Goal: Navigation & Orientation: Find specific page/section

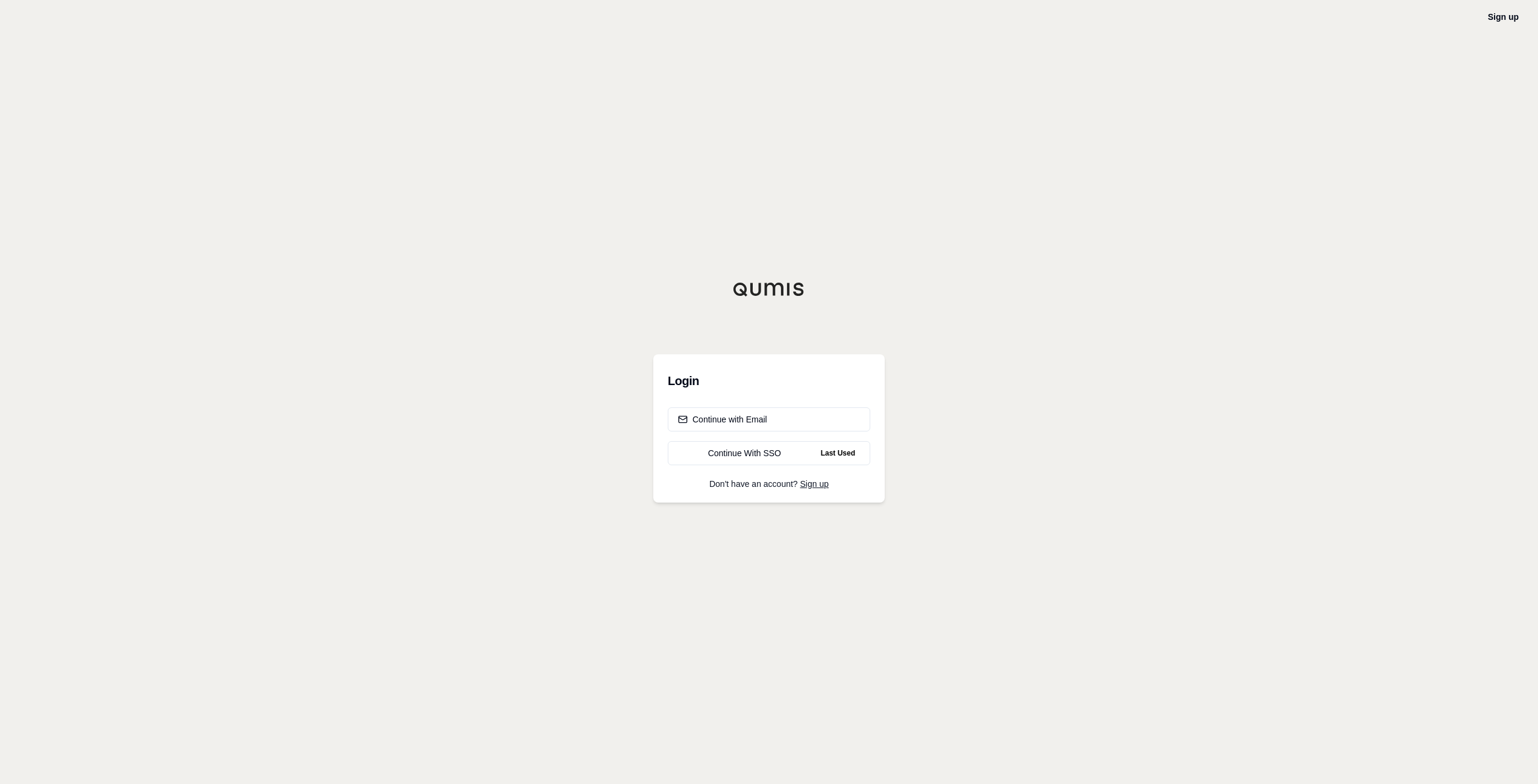
click at [1184, 318] on div "Sign up Login Continue with Email Continue With SSO Last Used Don't have an acc…" at bounding box center [769, 392] width 1538 height 784
click at [735, 453] on div "Continue With SSO" at bounding box center [745, 453] width 133 height 12
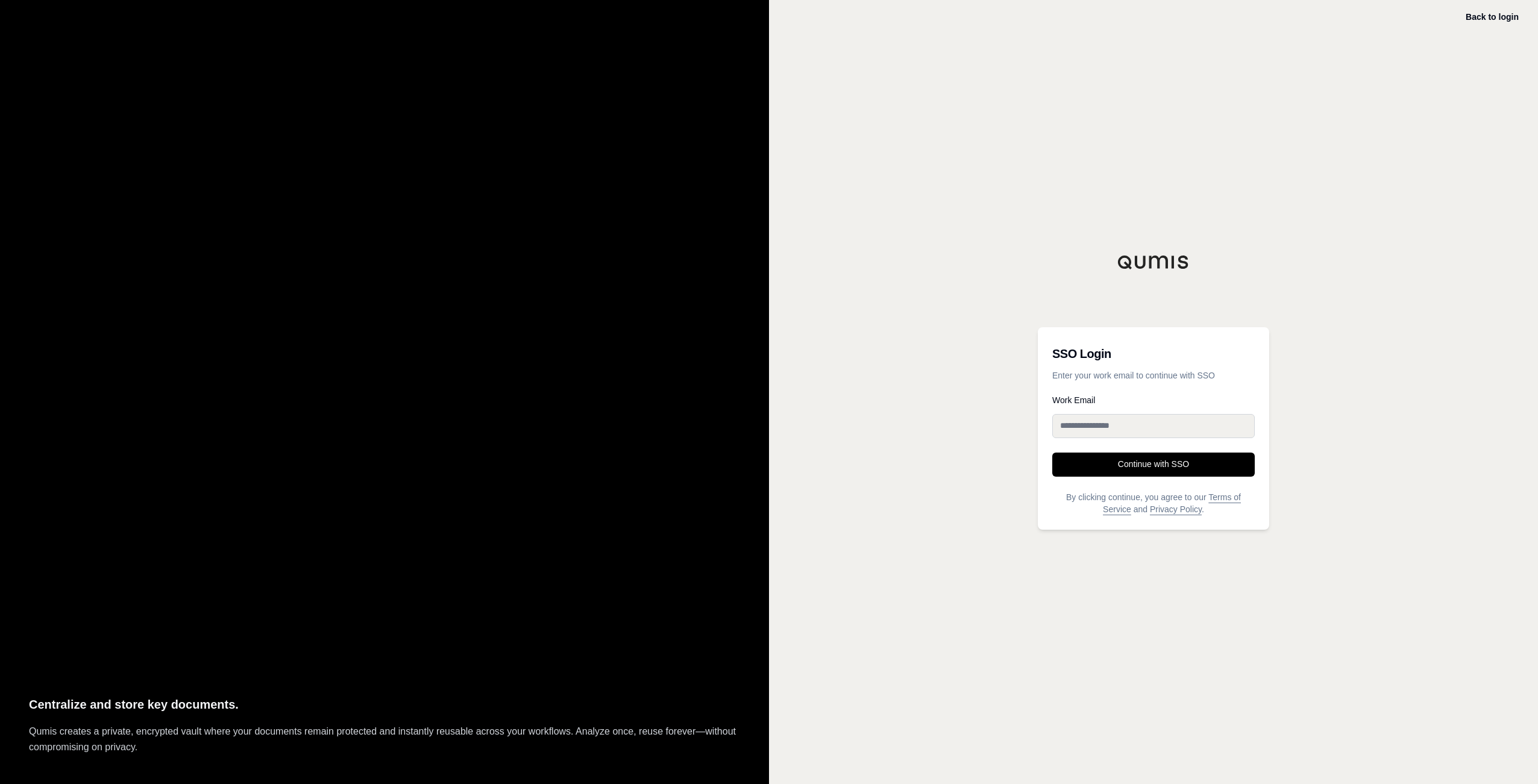
click at [1083, 418] on input "Work Email" at bounding box center [1153, 426] width 202 height 24
type input "**********"
click at [1154, 463] on button "Continue with SSO" at bounding box center [1153, 465] width 202 height 24
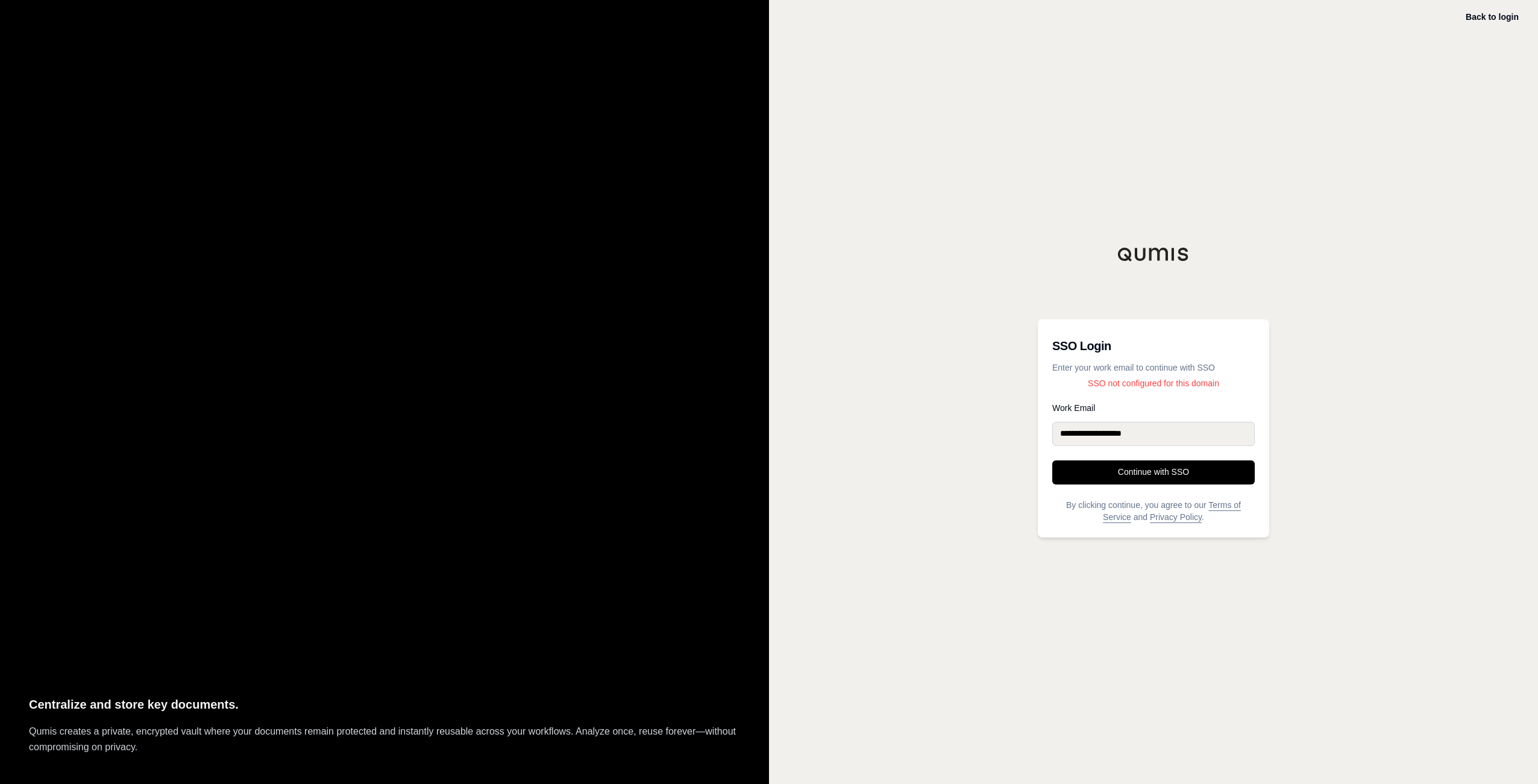
click at [1108, 383] on p "SSO not configured for this domain" at bounding box center [1153, 383] width 202 height 12
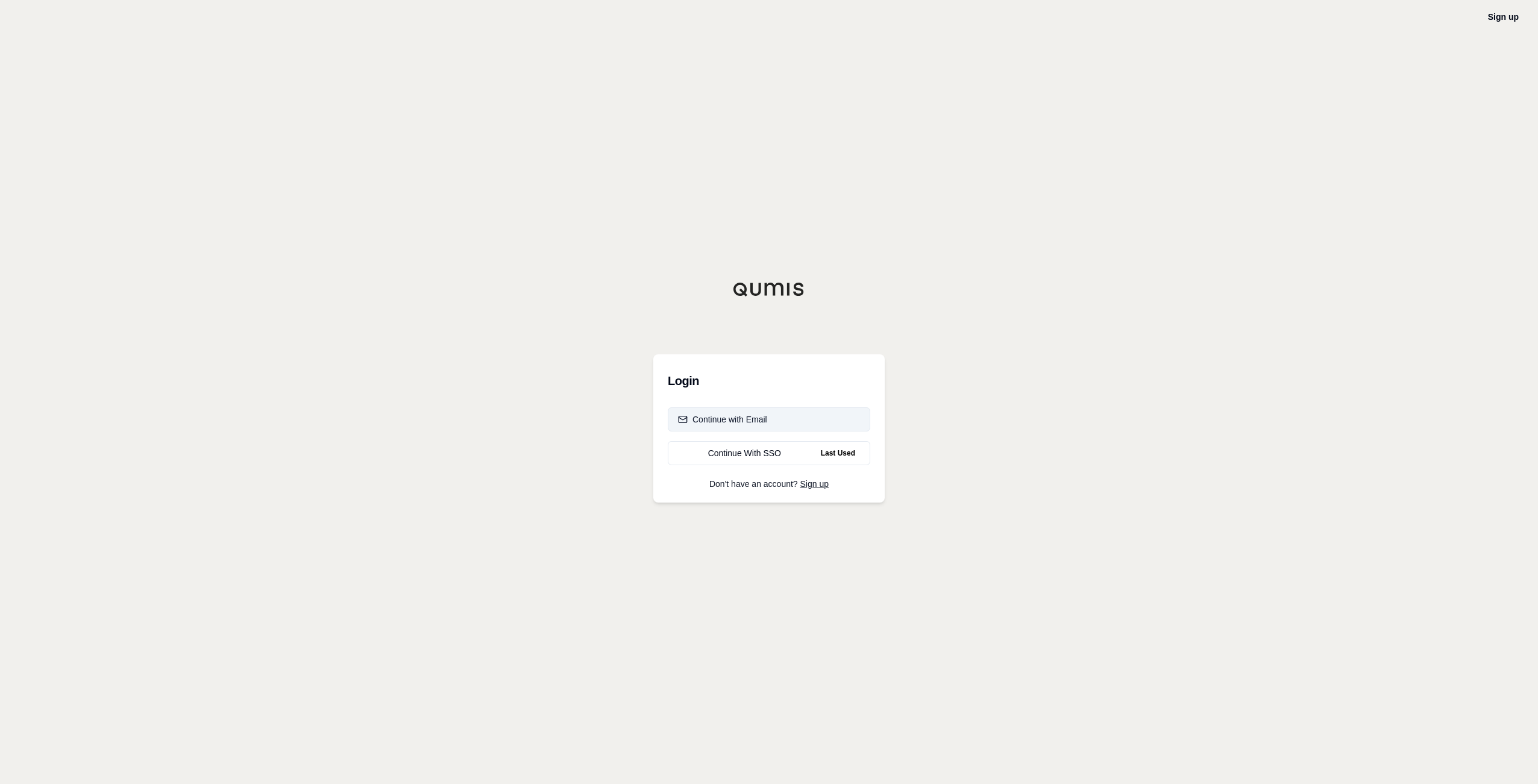
click at [727, 418] on div "Continue with Email" at bounding box center [723, 419] width 89 height 12
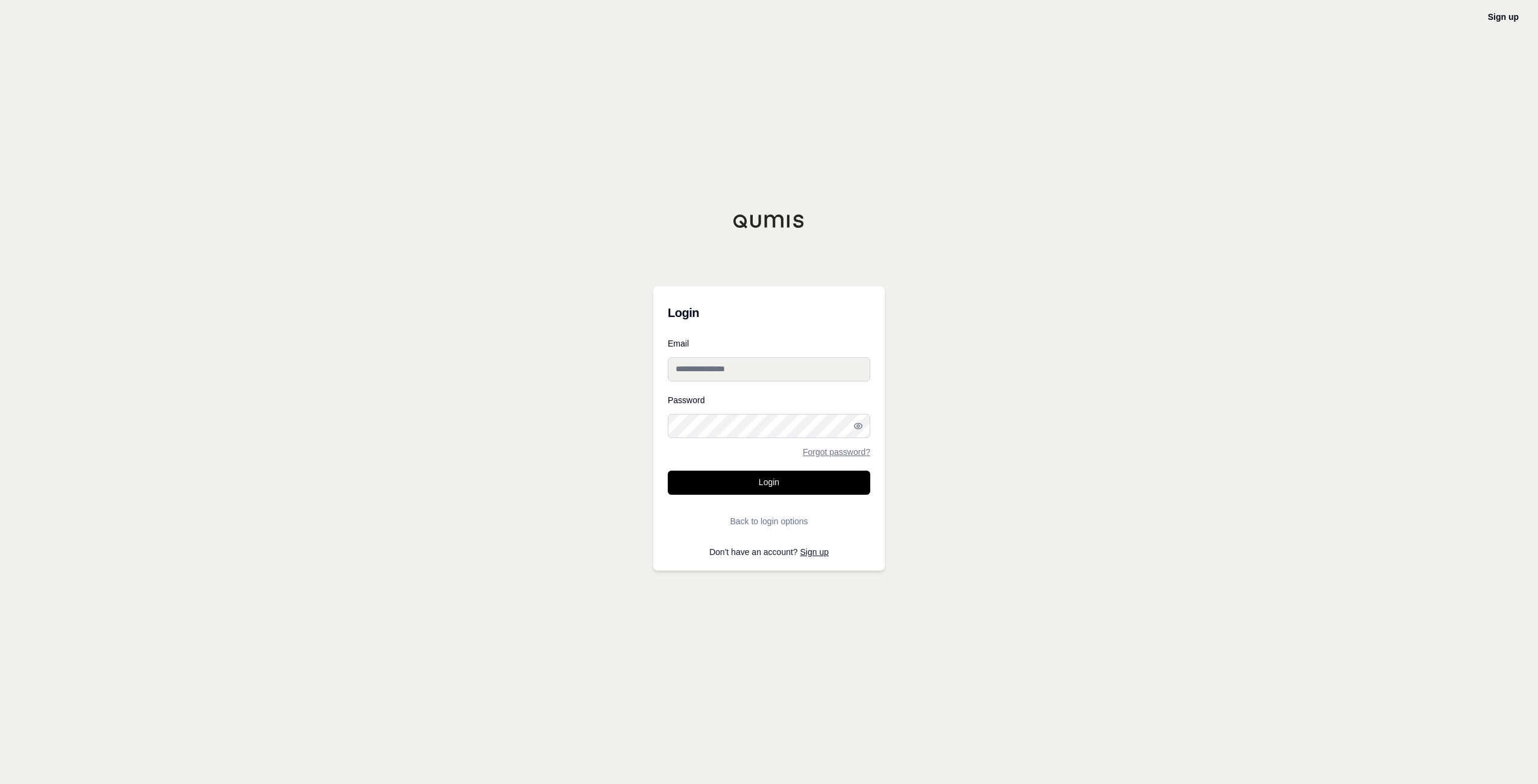
type input "**********"
click at [766, 481] on button "Login" at bounding box center [768, 483] width 202 height 24
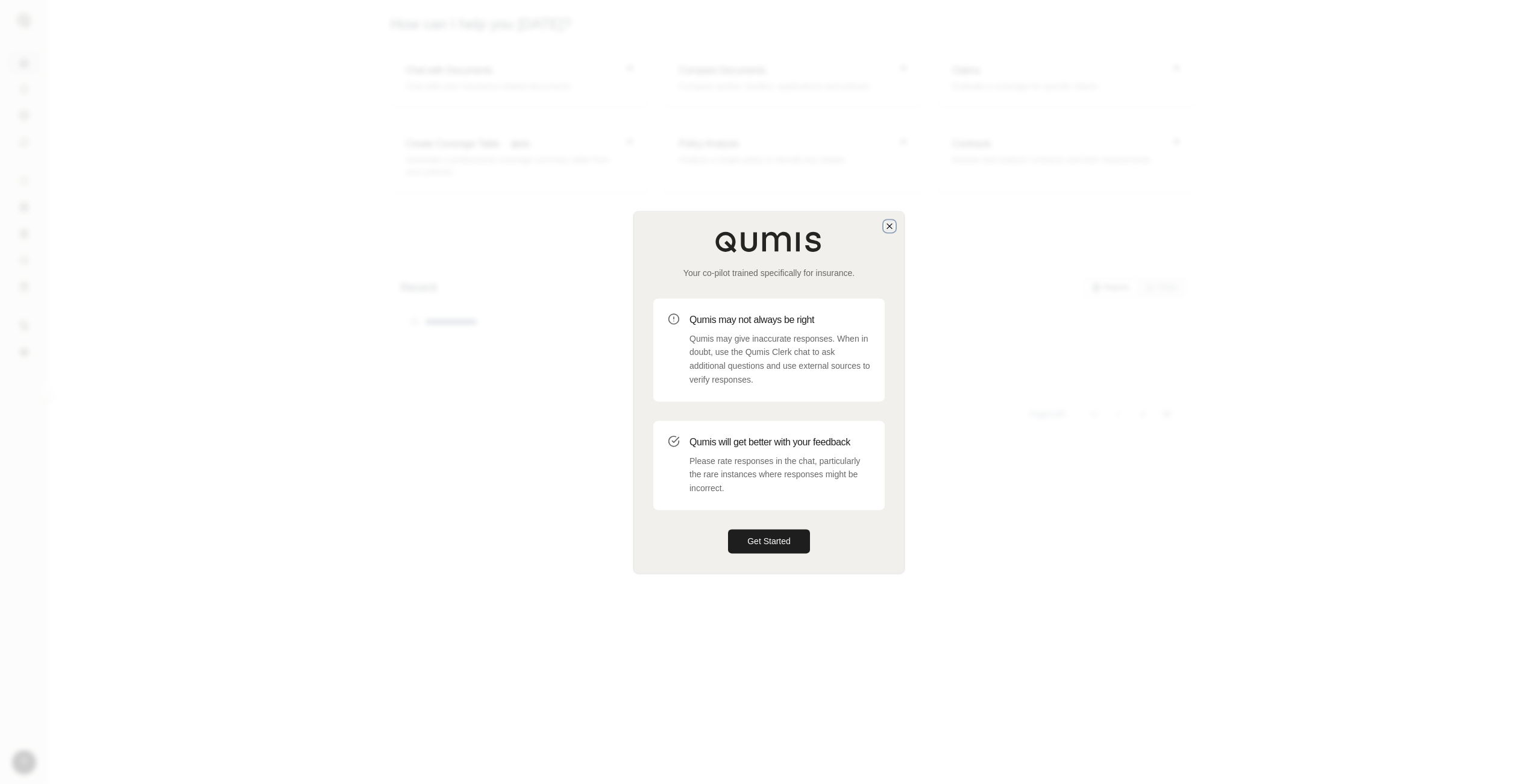
click at [890, 224] on icon "button" at bounding box center [889, 226] width 10 height 10
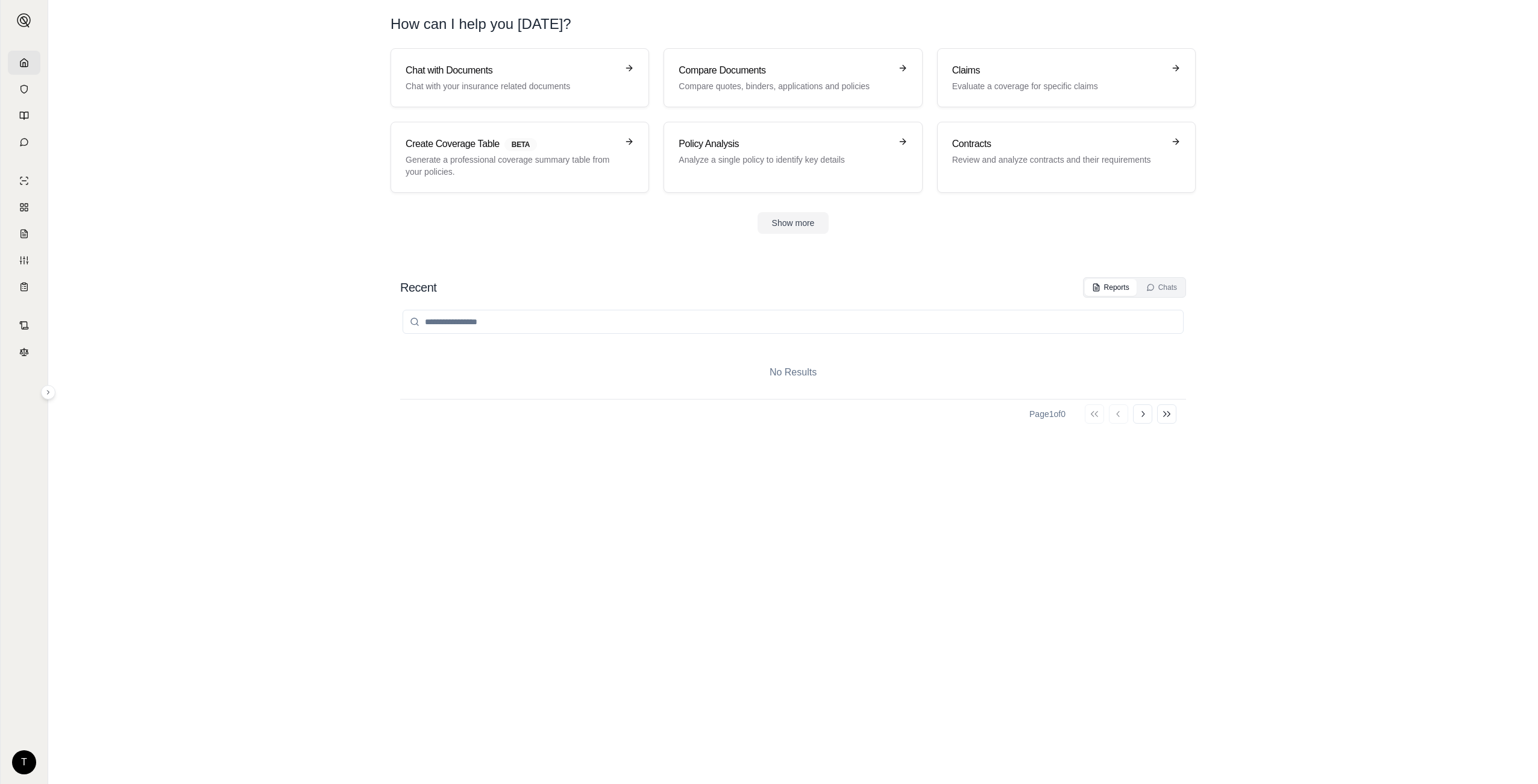
click at [670, 250] on section "Chat with Documents Chat with your insurance related documents Compare Document…" at bounding box center [793, 150] width 1480 height 205
drag, startPoint x: 211, startPoint y: 248, endPoint x: 178, endPoint y: 205, distance: 54.2
click at [207, 245] on section "Chat with Documents Chat with your insurance related documents Compare Document…" at bounding box center [793, 150] width 1480 height 205
click at [23, 259] on icon at bounding box center [24, 260] width 10 height 10
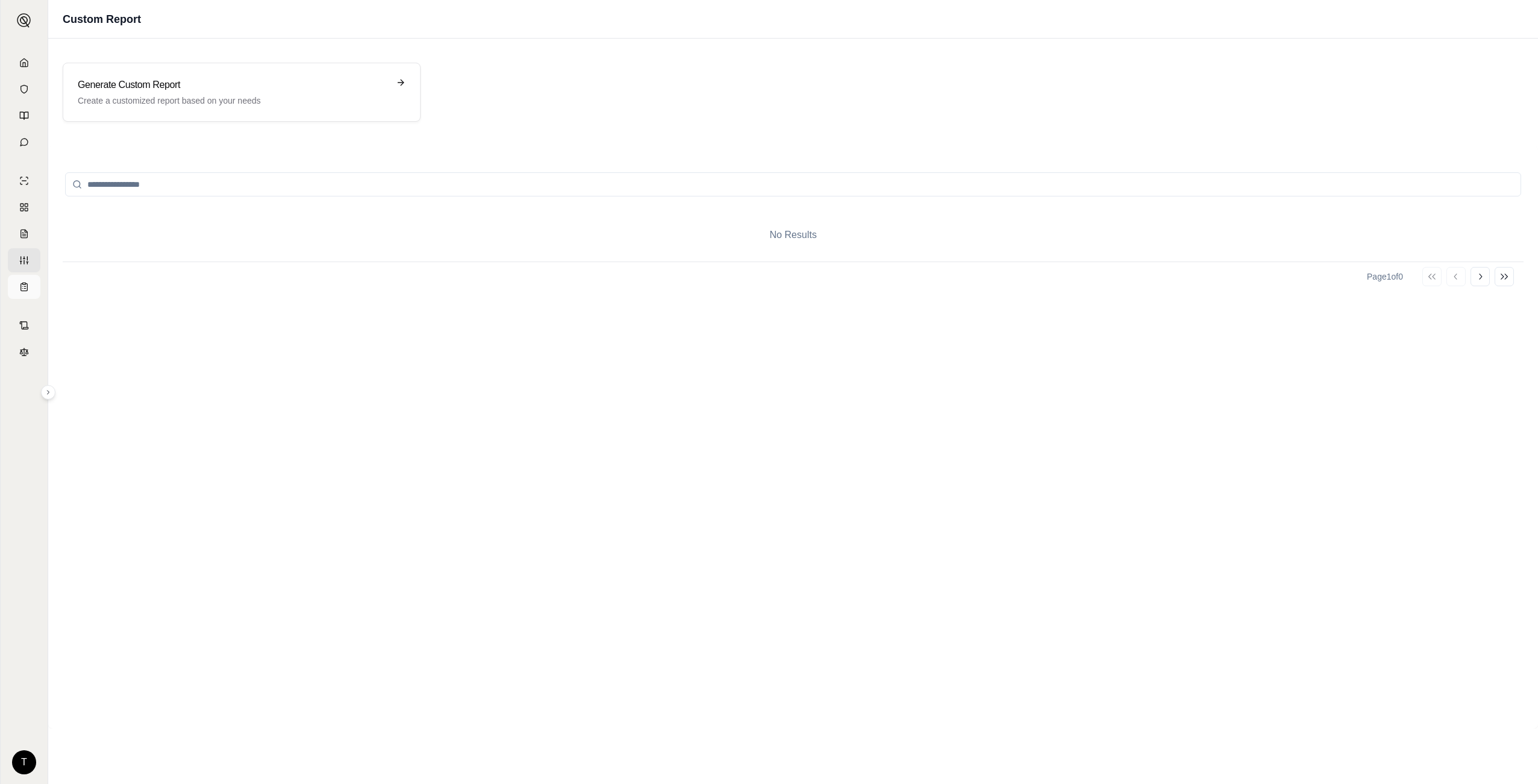
click at [24, 286] on icon at bounding box center [25, 286] width 2 height 0
click at [24, 324] on icon at bounding box center [24, 325] width 10 height 10
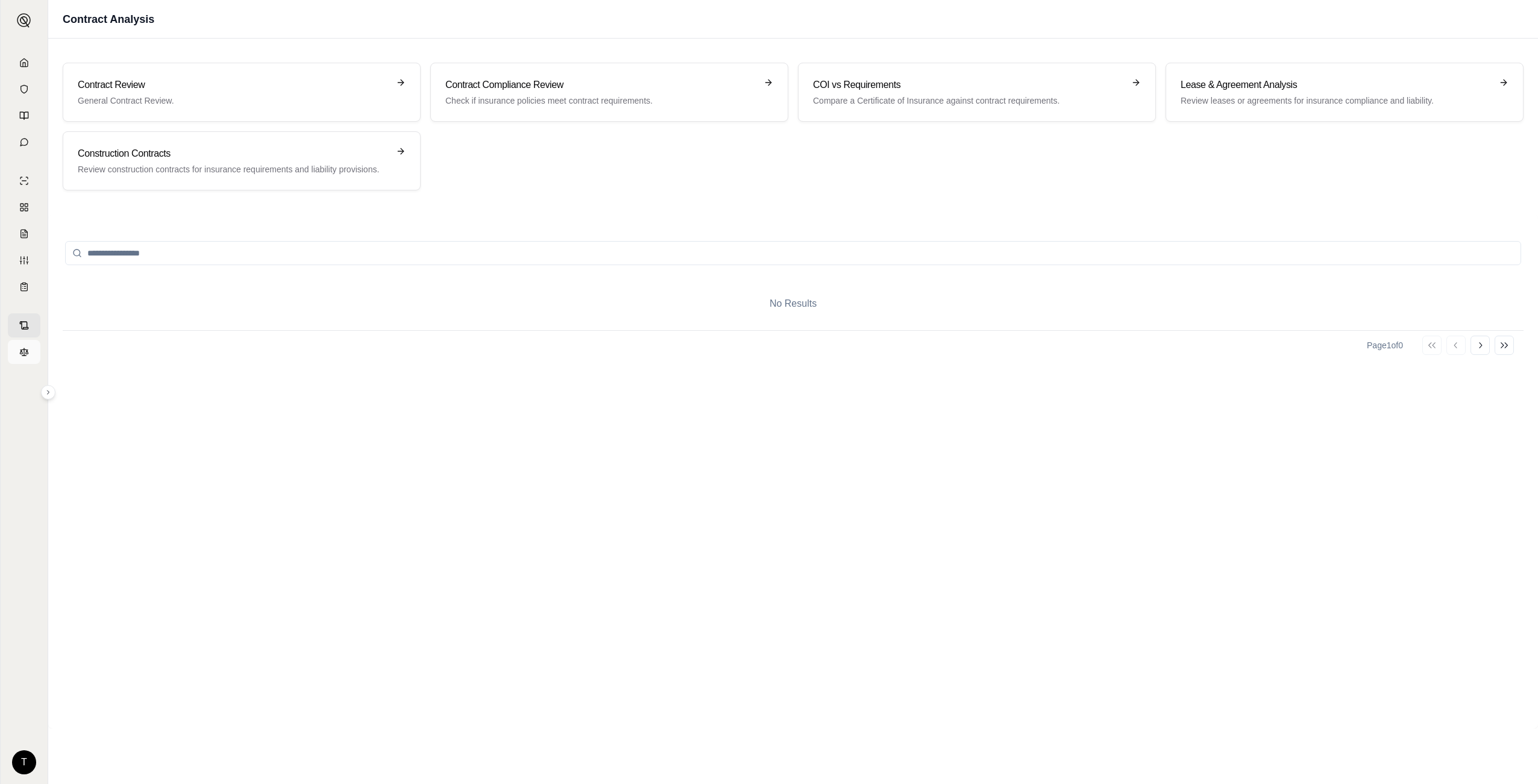
click at [24, 348] on icon at bounding box center [24, 352] width 10 height 10
click at [50, 391] on icon at bounding box center [48, 392] width 7 height 7
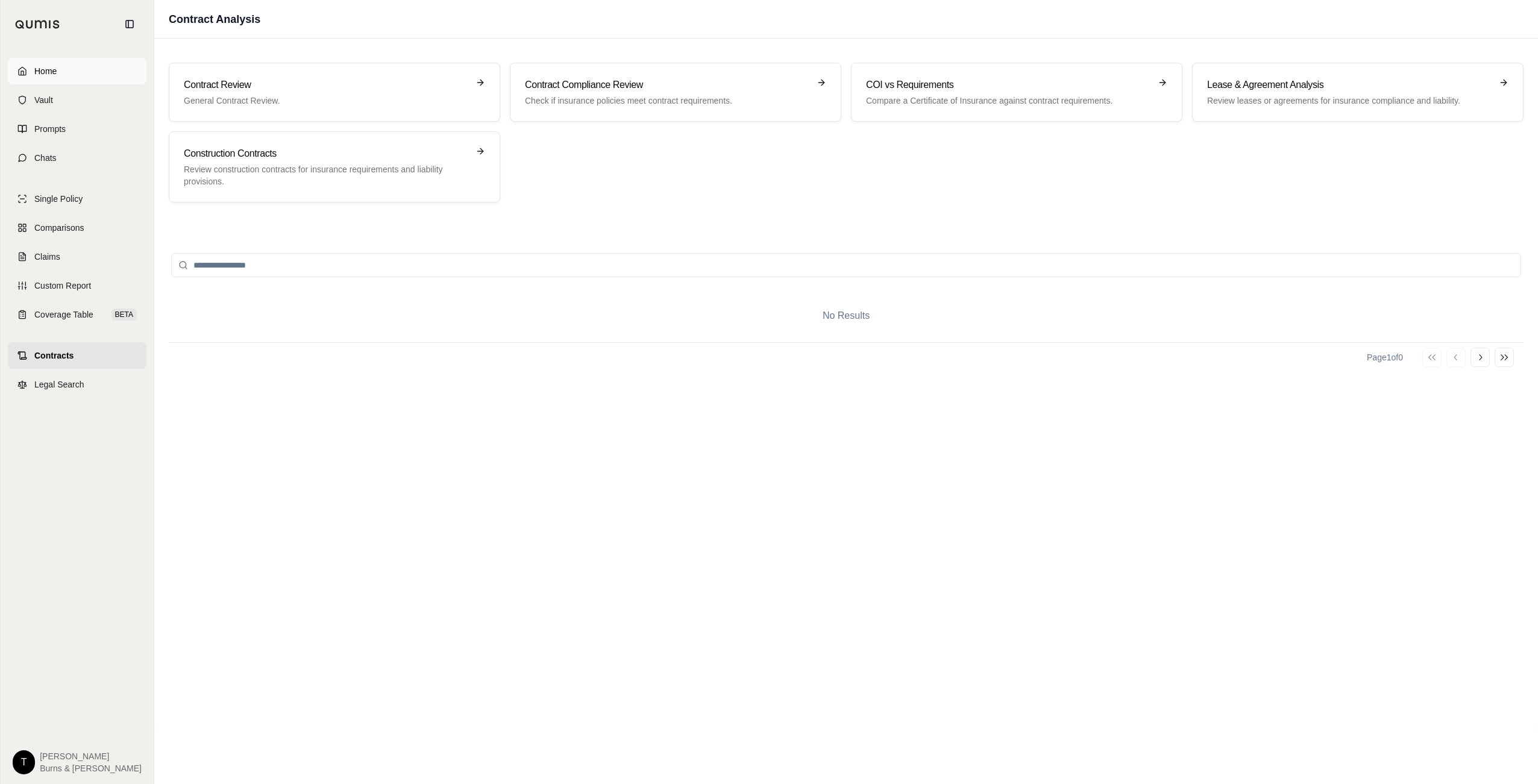
click at [36, 80] on link "Home" at bounding box center [77, 71] width 139 height 27
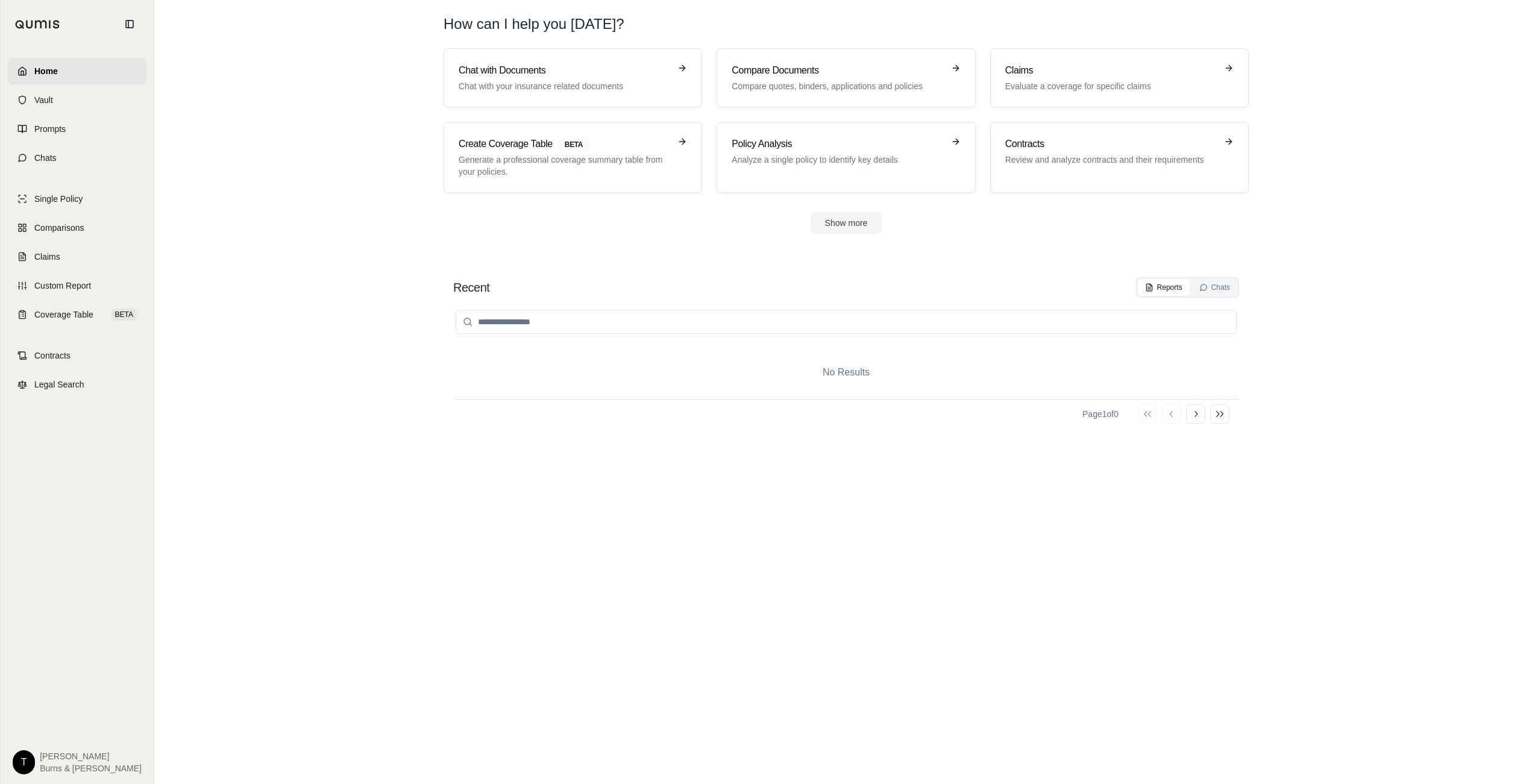
click at [303, 483] on section "Recent Reports Chats No Results Page 1 of 0 Go to first page Go to previous pag…" at bounding box center [846, 518] width 1374 height 531
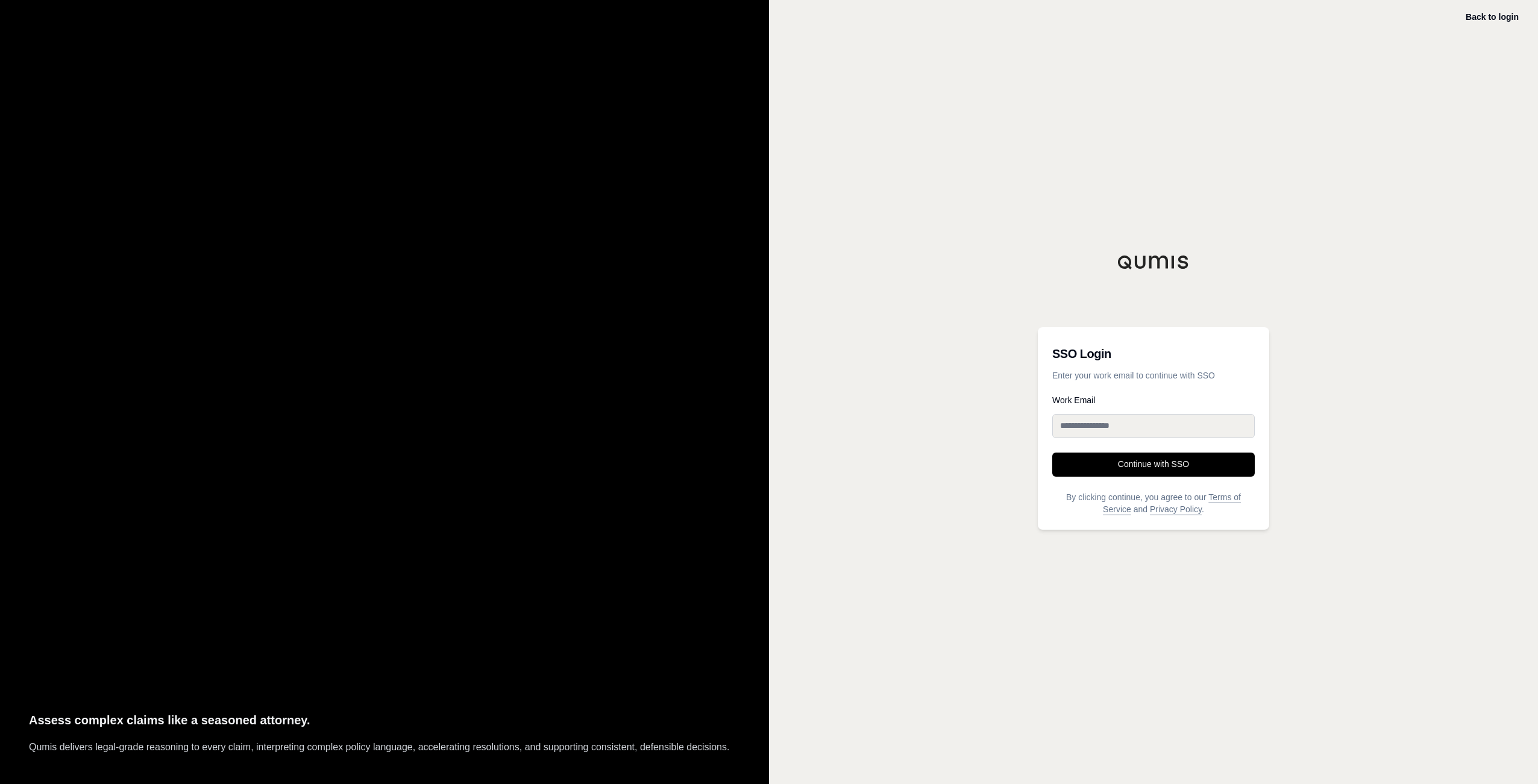
click at [1125, 432] on input "Work Email" at bounding box center [1153, 426] width 202 height 24
type input "**********"
click at [1136, 463] on button "Continue with SSO" at bounding box center [1153, 465] width 202 height 24
